Goal: Task Accomplishment & Management: Use online tool/utility

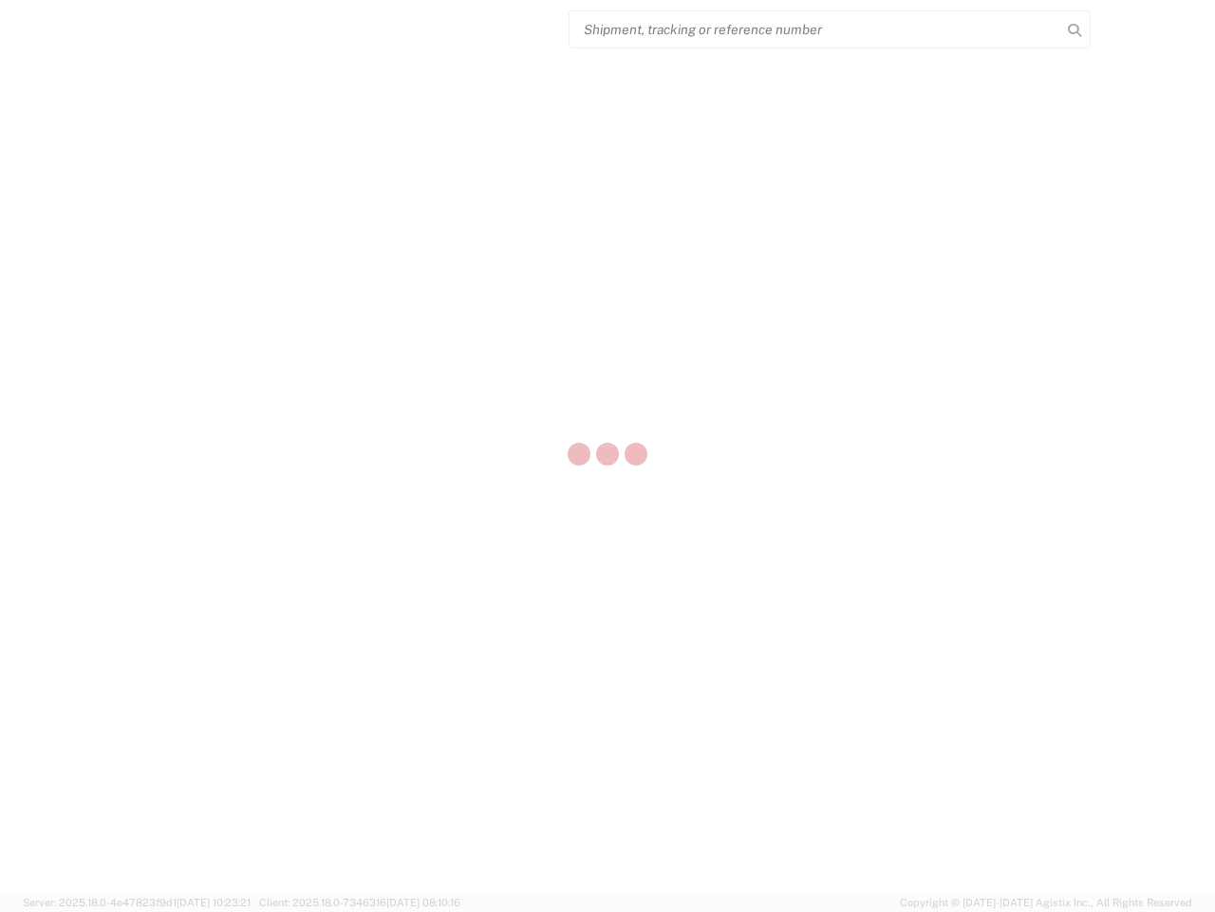
select select "US"
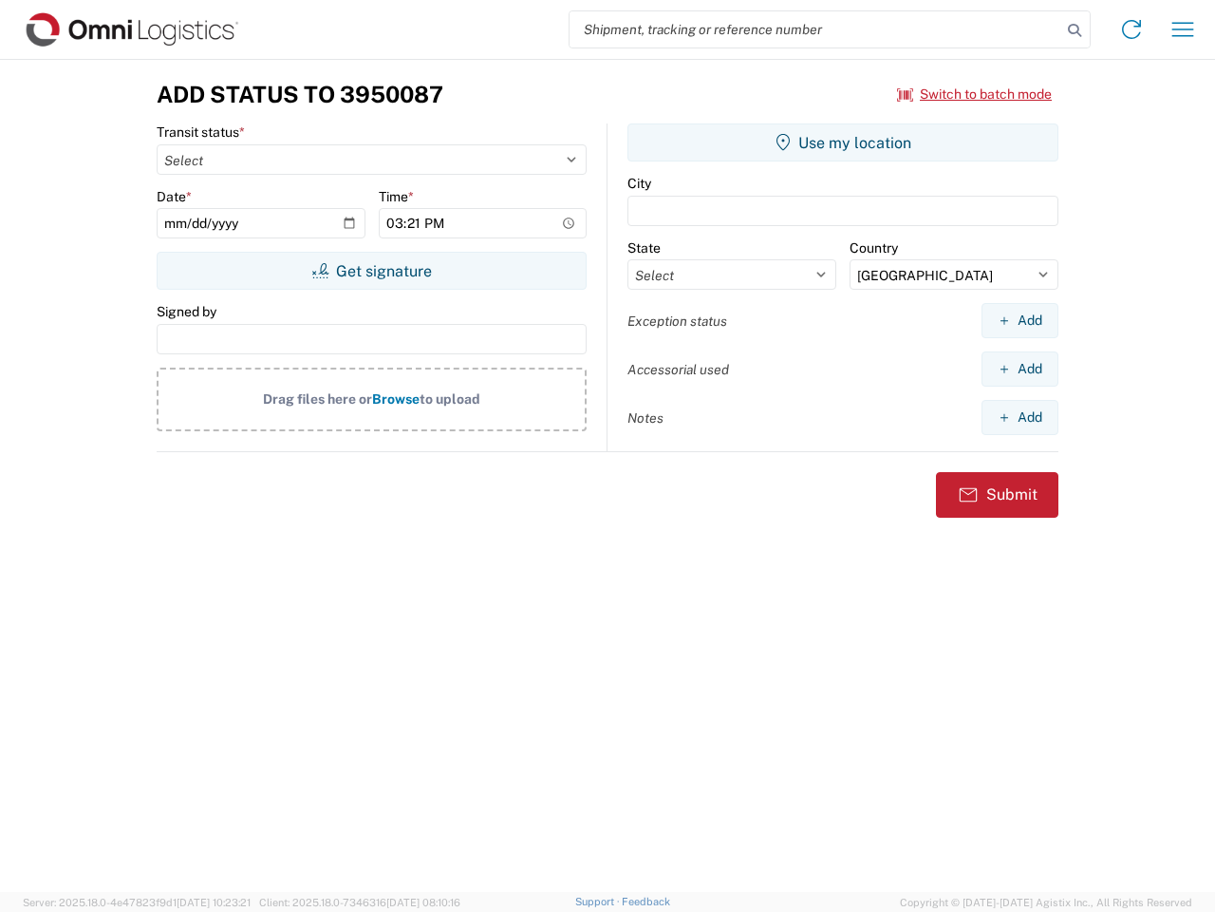
click at [816, 29] on input "search" at bounding box center [816, 29] width 492 height 36
click at [1075, 30] on icon at bounding box center [1075, 30] width 27 height 27
click at [1132, 29] on icon at bounding box center [1132, 29] width 30 height 30
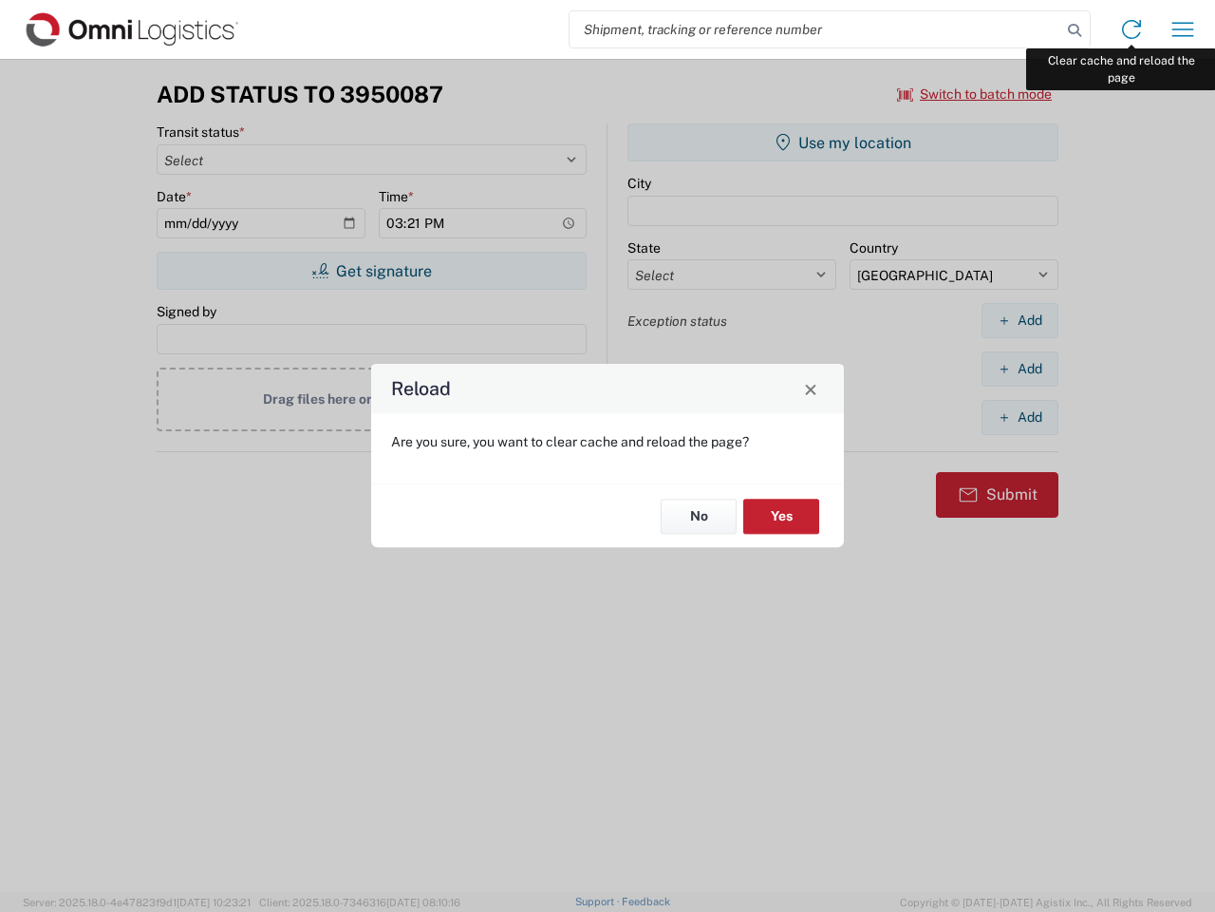
click at [1183, 29] on div "Reload Are you sure, you want to clear cache and reload the page? No Yes" at bounding box center [607, 456] width 1215 height 912
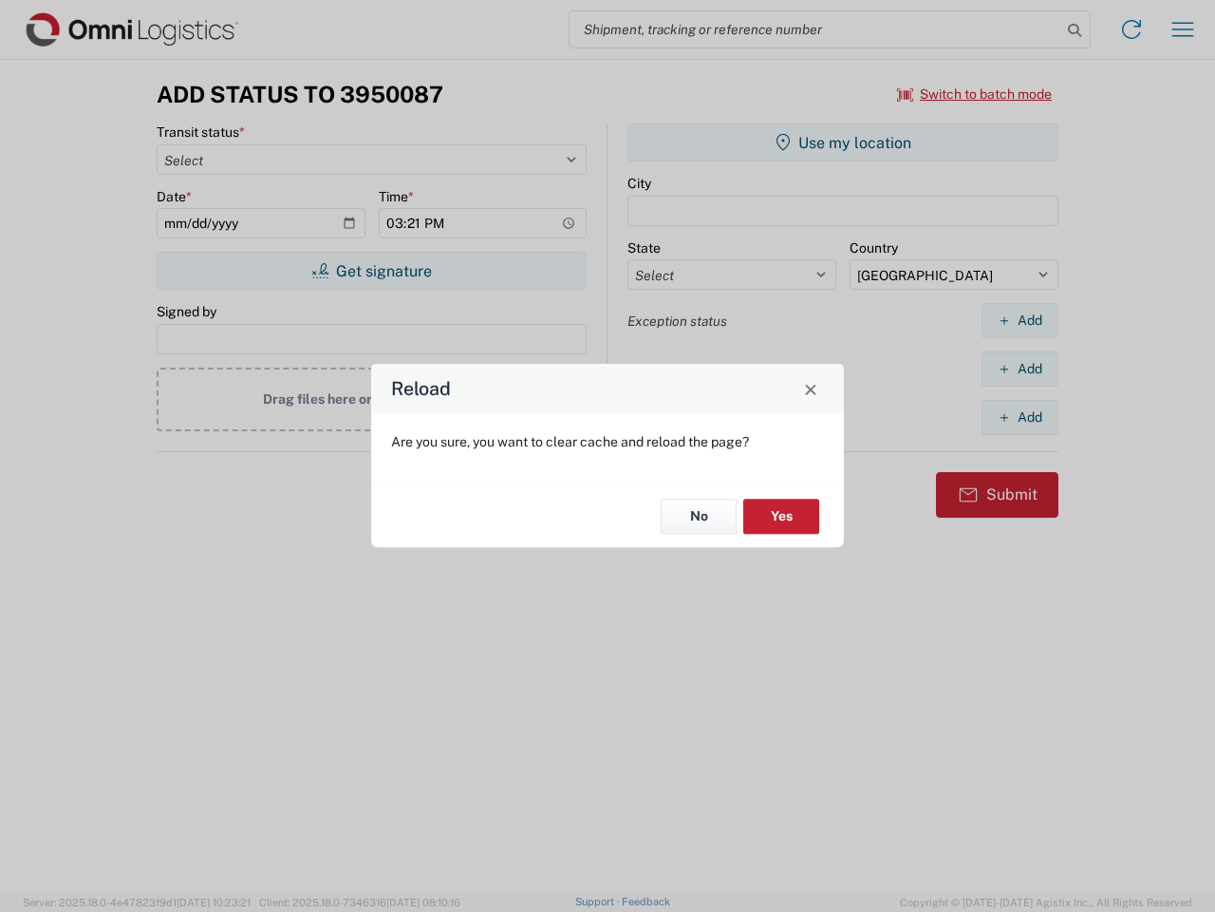
click at [975, 94] on div "Reload Are you sure, you want to clear cache and reload the page? No Yes" at bounding box center [607, 456] width 1215 height 912
click at [371, 271] on div "Reload Are you sure, you want to clear cache and reload the page? No Yes" at bounding box center [607, 456] width 1215 height 912
click at [843, 142] on div "Reload Are you sure, you want to clear cache and reload the page? No Yes" at bounding box center [607, 456] width 1215 height 912
click at [1020, 320] on div "Reload Are you sure, you want to clear cache and reload the page? No Yes" at bounding box center [607, 456] width 1215 height 912
click at [1020, 368] on div "Reload Are you sure, you want to clear cache and reload the page? No Yes" at bounding box center [607, 456] width 1215 height 912
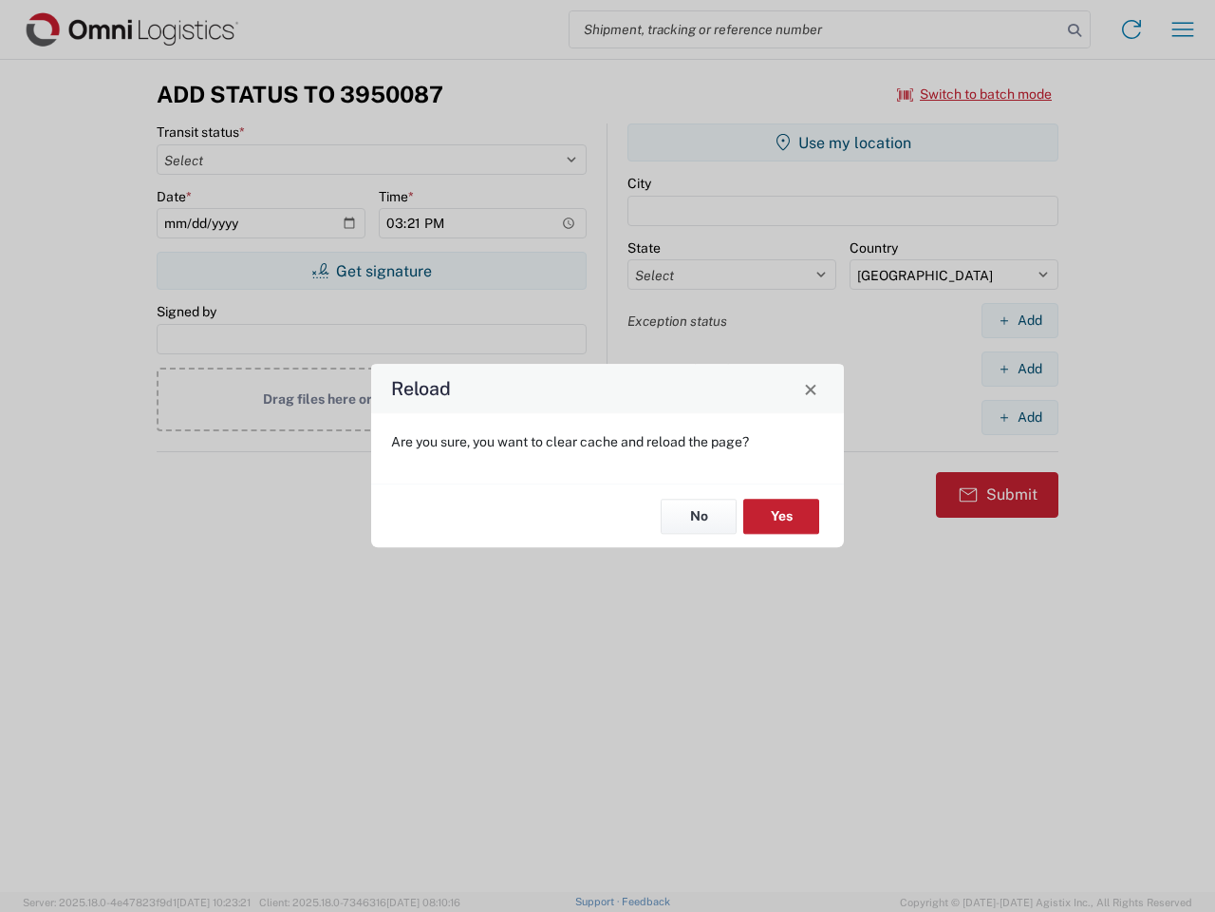
click at [1020, 417] on div "Reload Are you sure, you want to clear cache and reload the page? No Yes" at bounding box center [607, 456] width 1215 height 912
